Goal: Find specific page/section: Find specific page/section

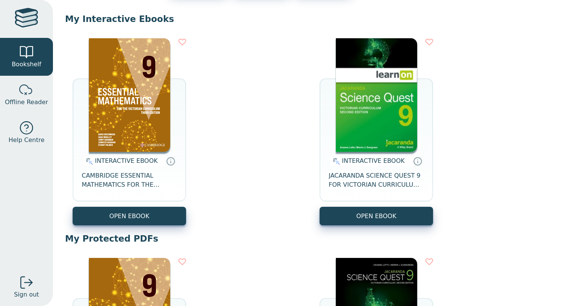
scroll to position [56, 0]
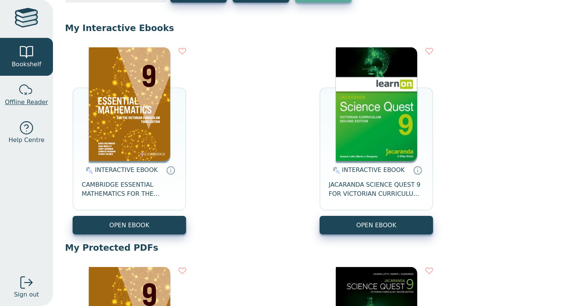
click at [27, 94] on div at bounding box center [26, 89] width 15 height 15
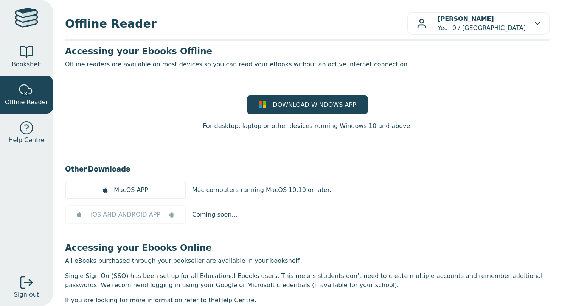
click at [21, 55] on div at bounding box center [26, 52] width 15 height 15
click at [22, 53] on div at bounding box center [26, 52] width 15 height 15
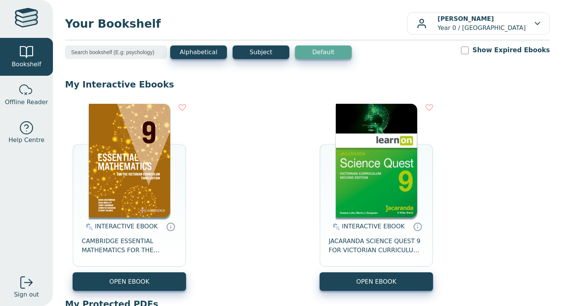
click at [121, 185] on img at bounding box center [129, 161] width 81 height 114
